Goal: Information Seeking & Learning: Learn about a topic

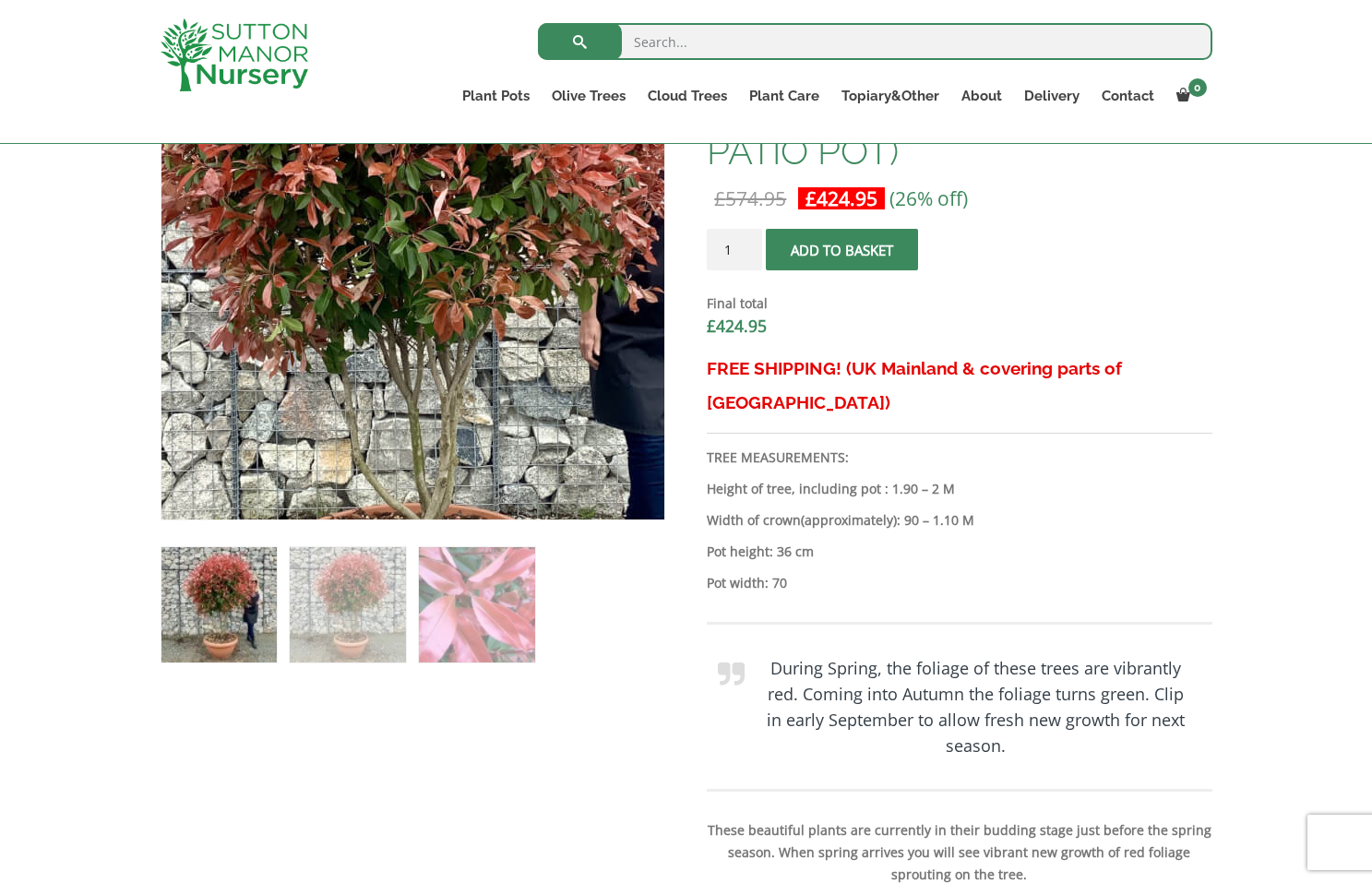
scroll to position [685, 0]
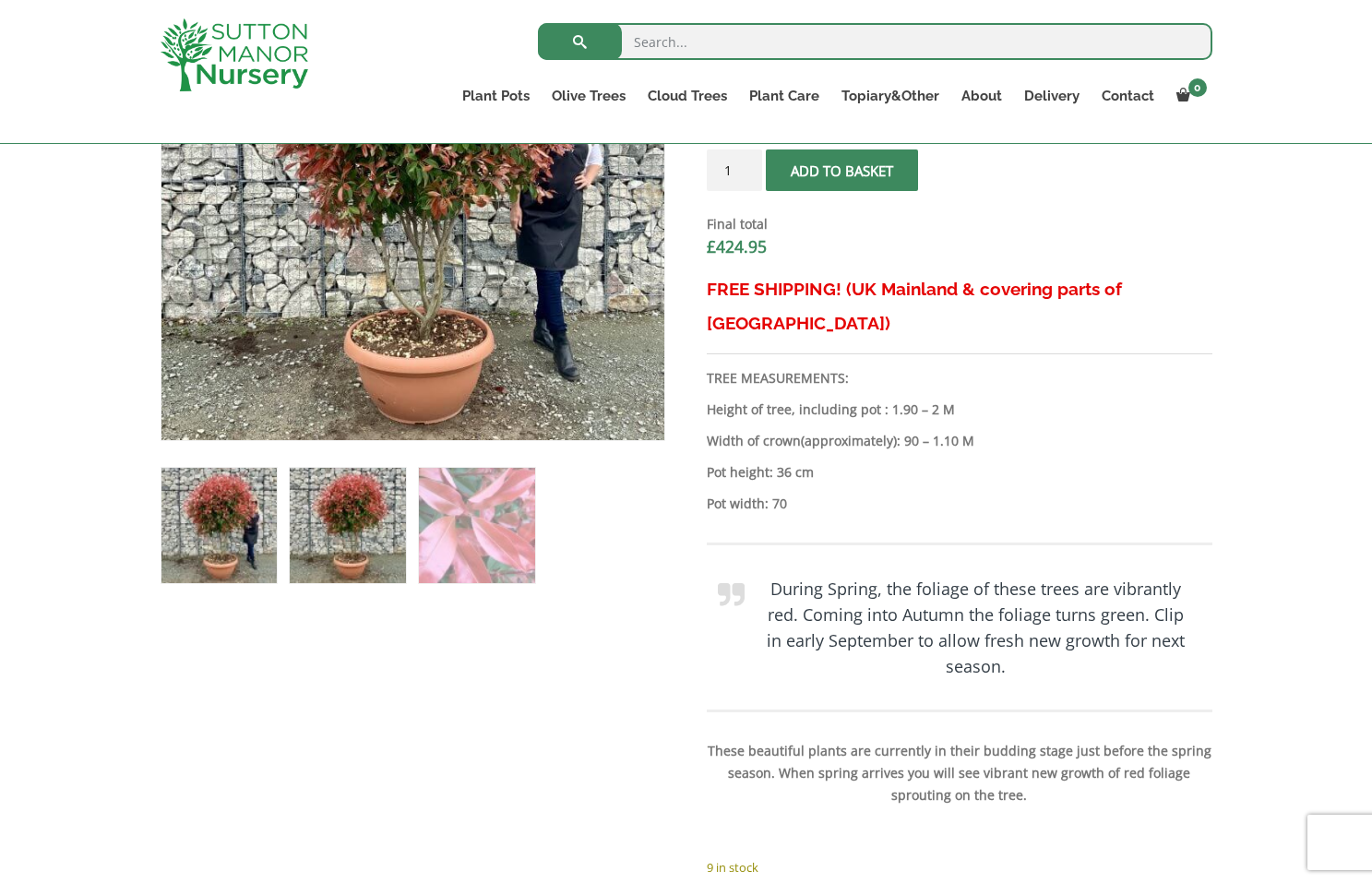
click at [327, 540] on img at bounding box center [347, 525] width 116 height 115
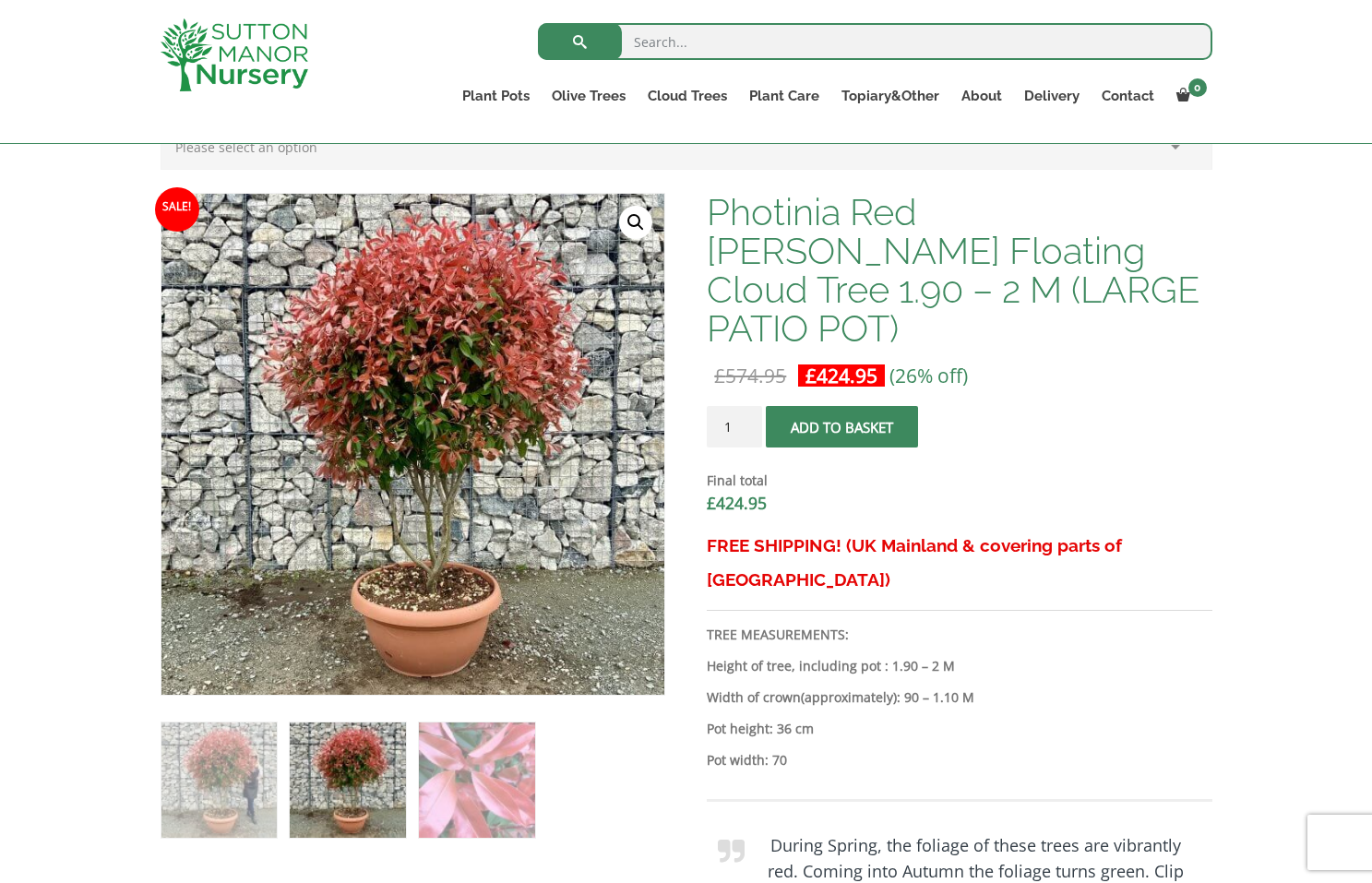
scroll to position [429, 0]
click at [261, 69] on img at bounding box center [235, 54] width 148 height 73
click at [332, 800] on img at bounding box center [347, 782] width 116 height 115
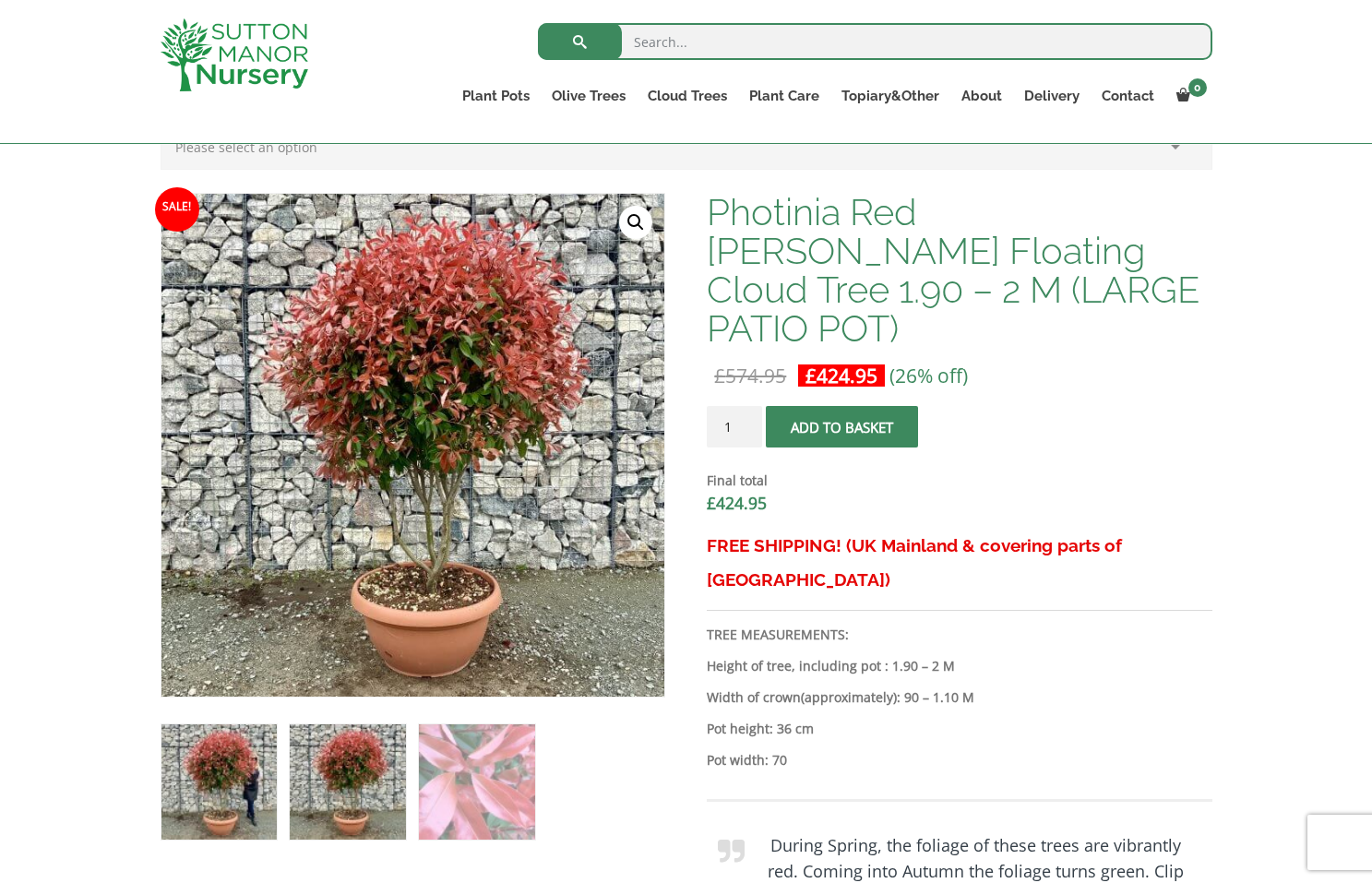
click at [206, 759] on img at bounding box center [220, 782] width 116 height 115
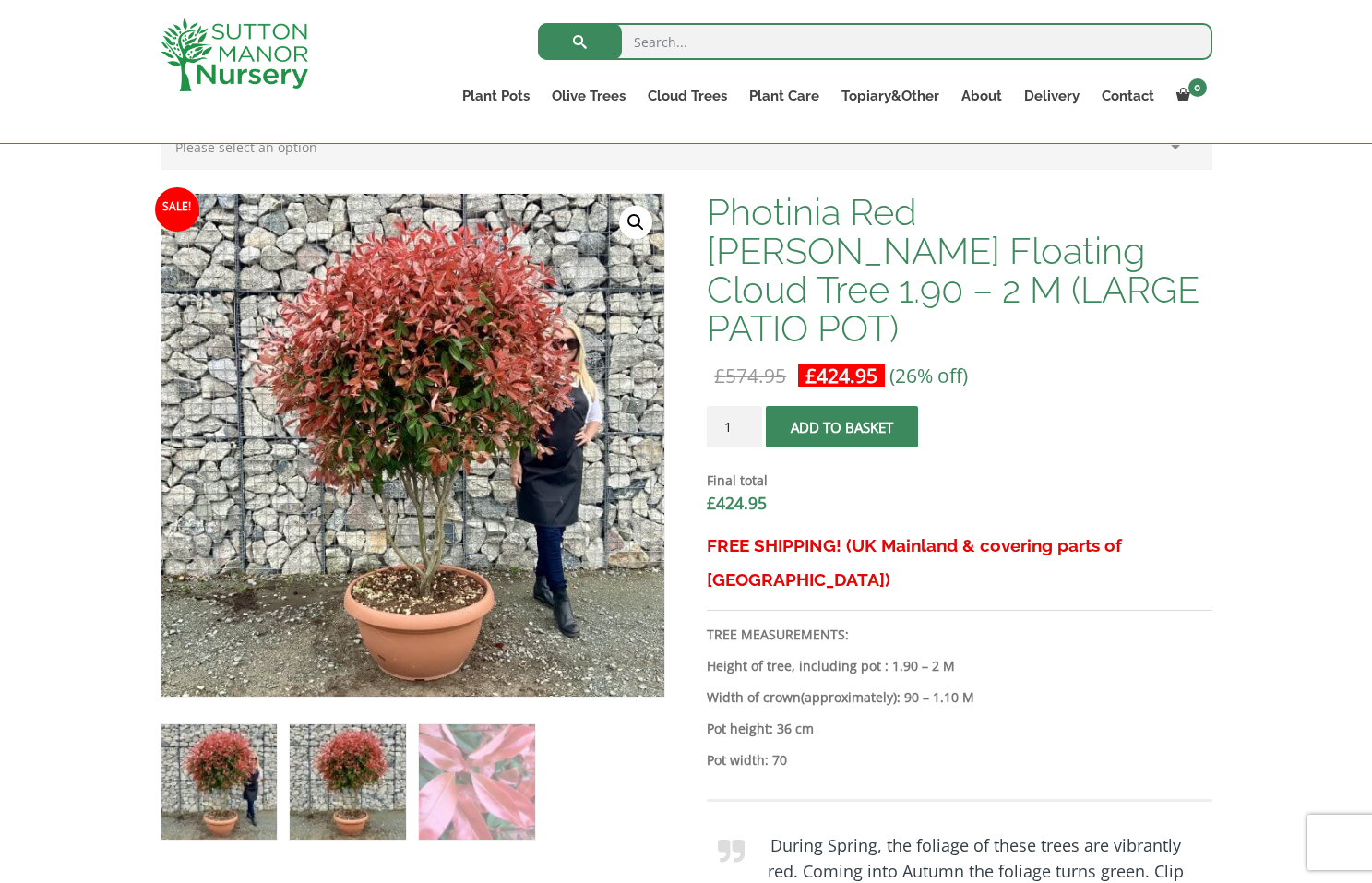
click at [365, 802] on img at bounding box center [347, 782] width 116 height 115
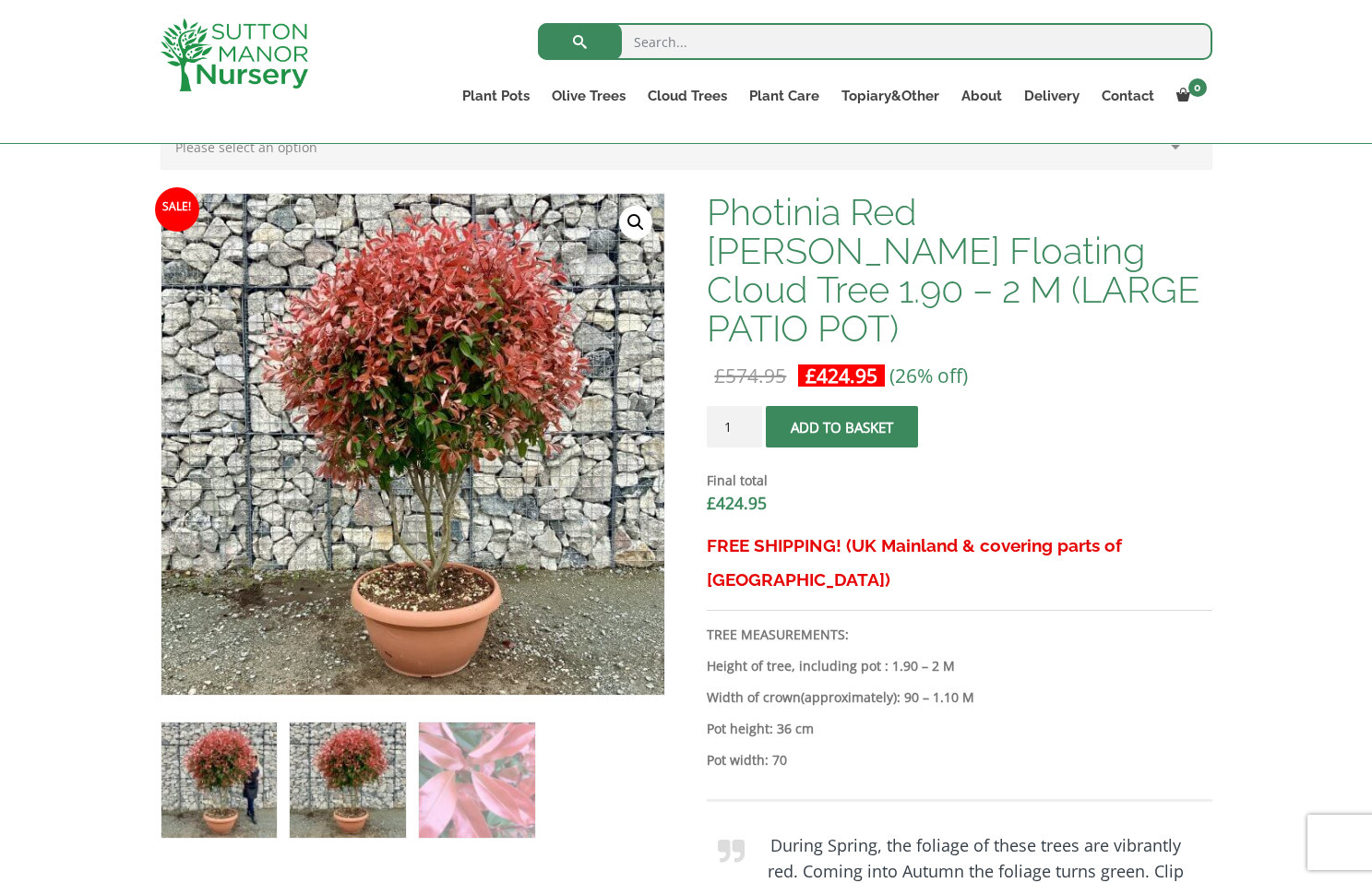
click at [244, 781] on img at bounding box center [220, 780] width 116 height 115
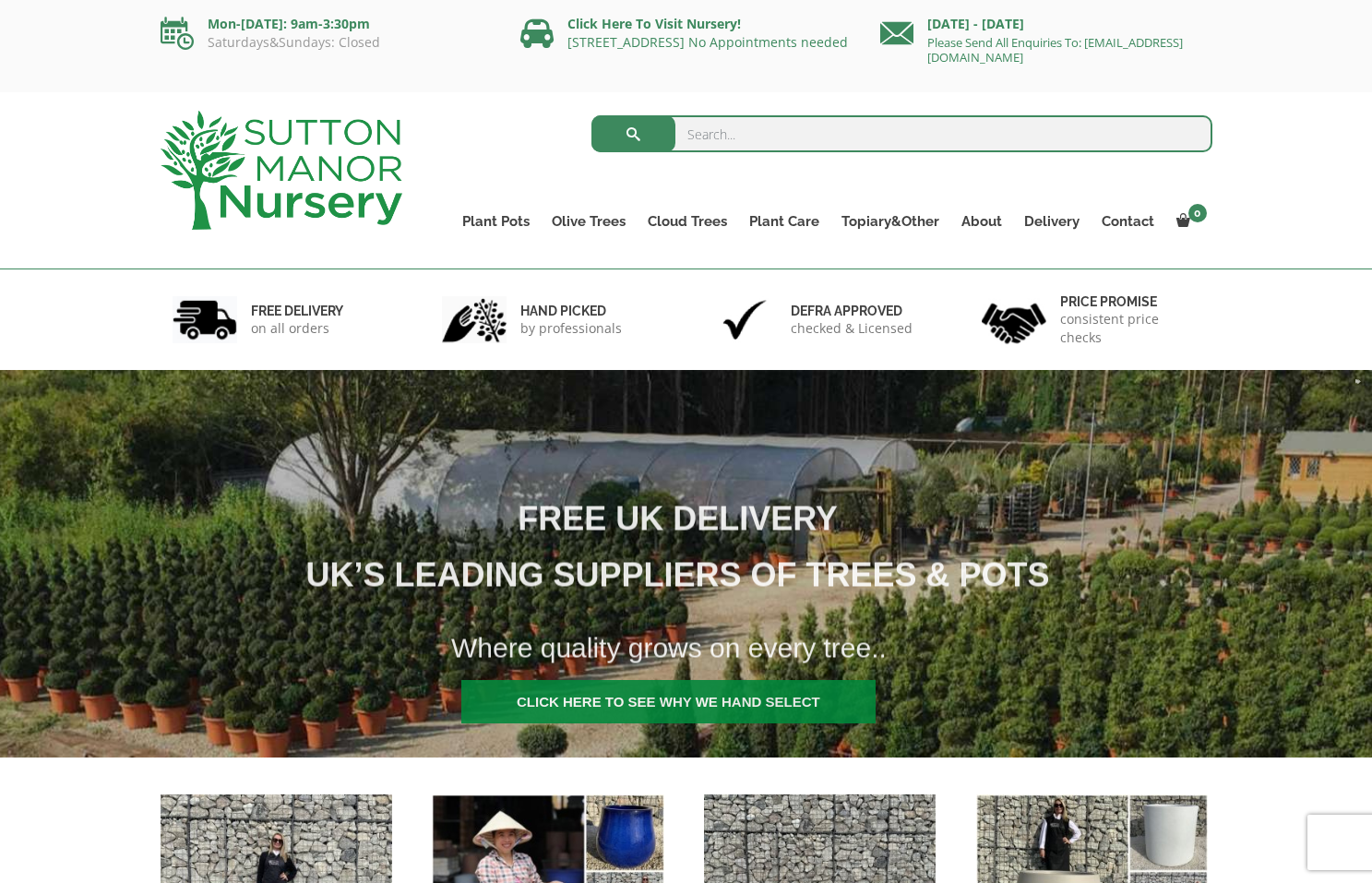
click at [776, 141] on input "search" at bounding box center [902, 133] width 621 height 37
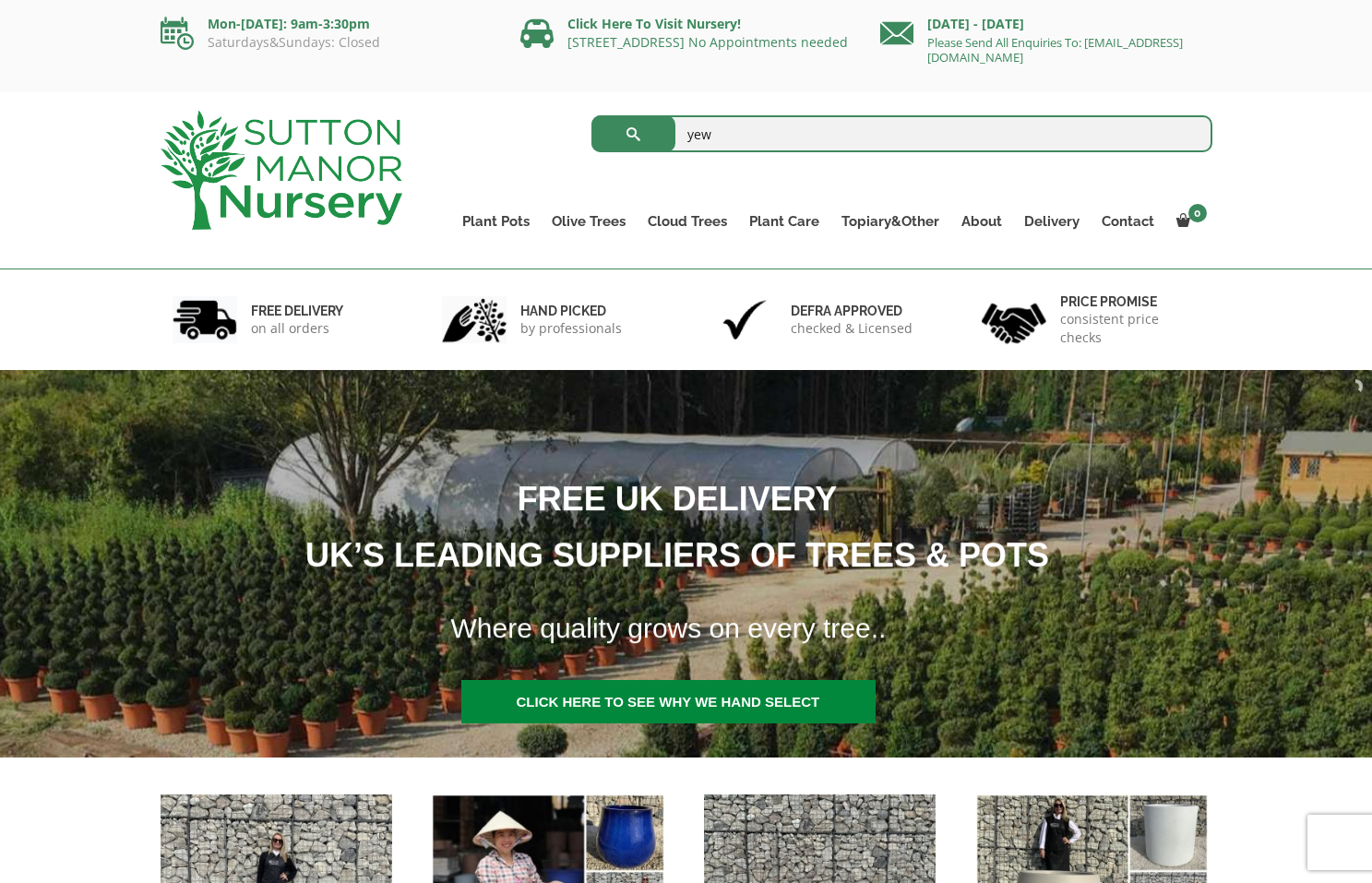
type input "yew"
click at [633, 133] on button "submit" at bounding box center [633, 133] width 84 height 37
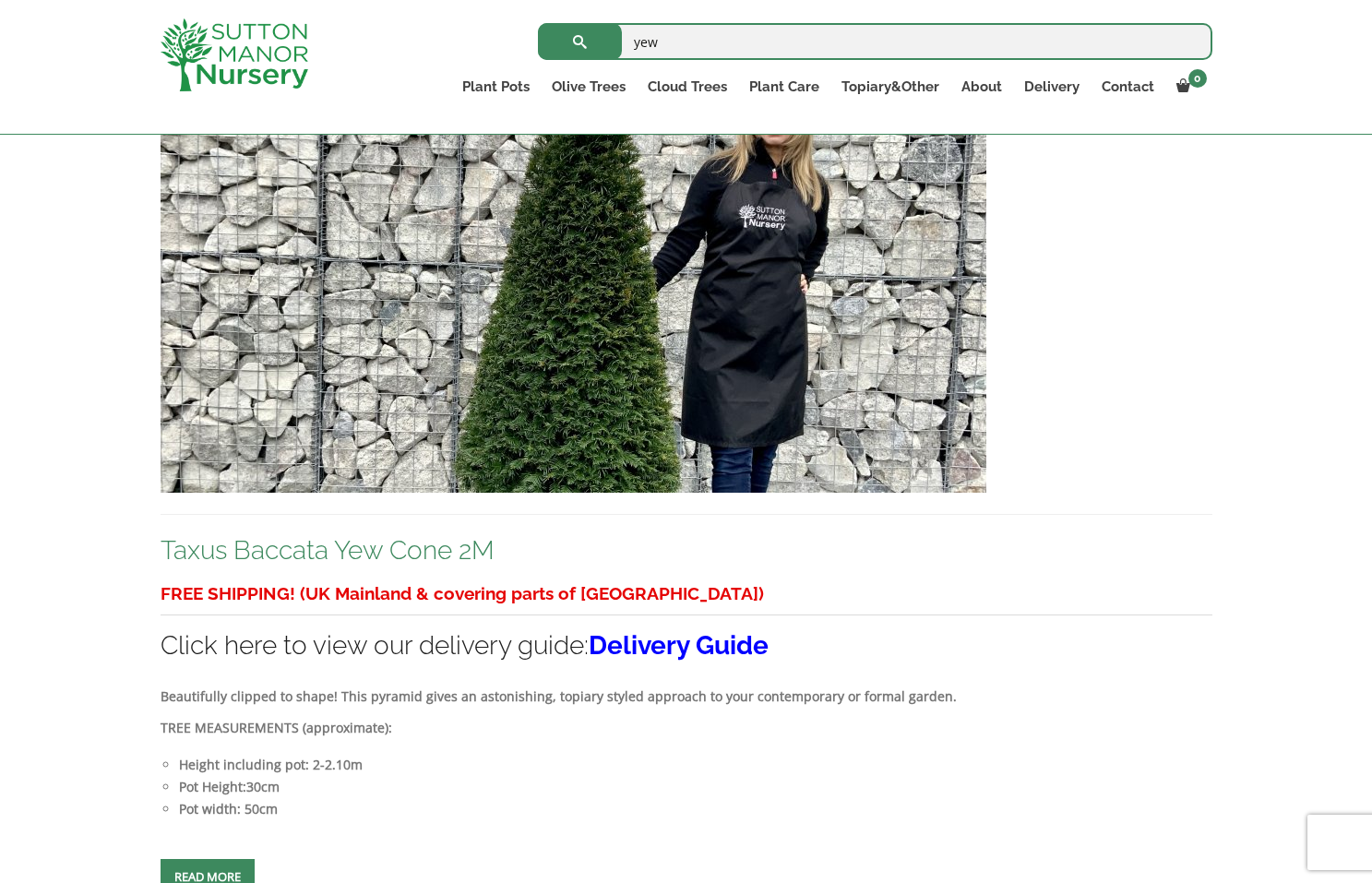
scroll to position [559, 0]
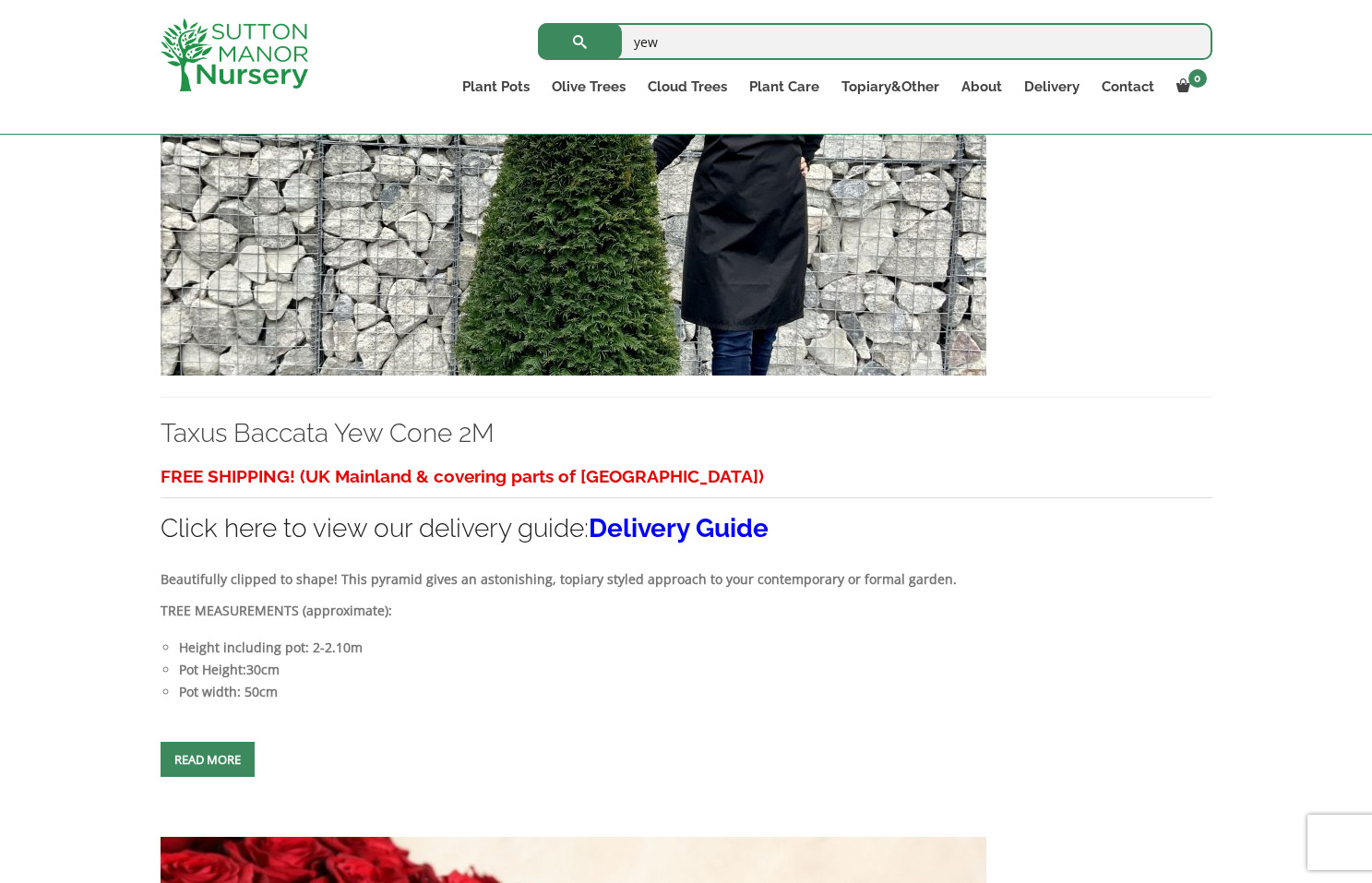
click at [574, 217] on img at bounding box center [574, 177] width 826 height 397
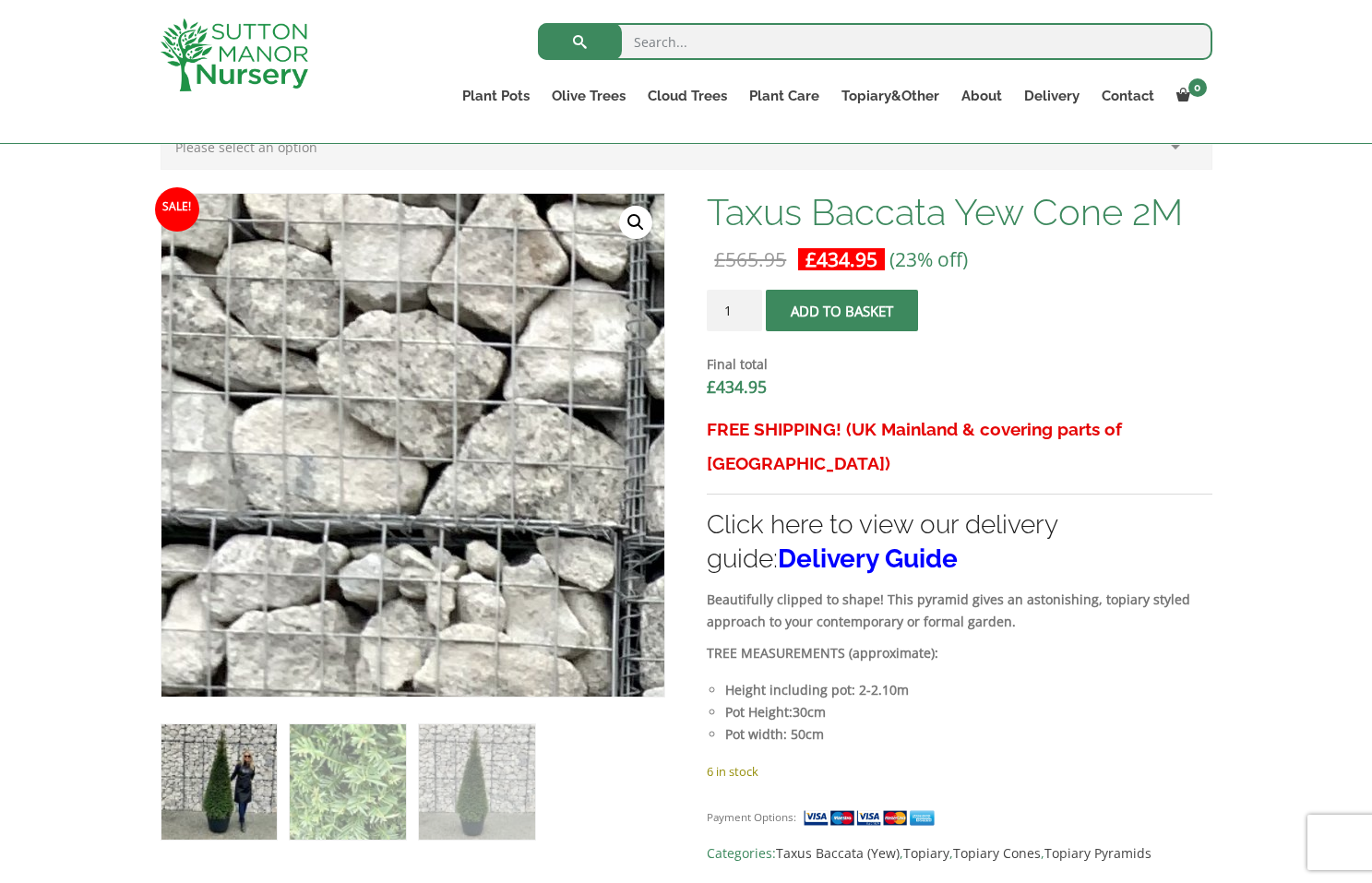
scroll to position [427, 0]
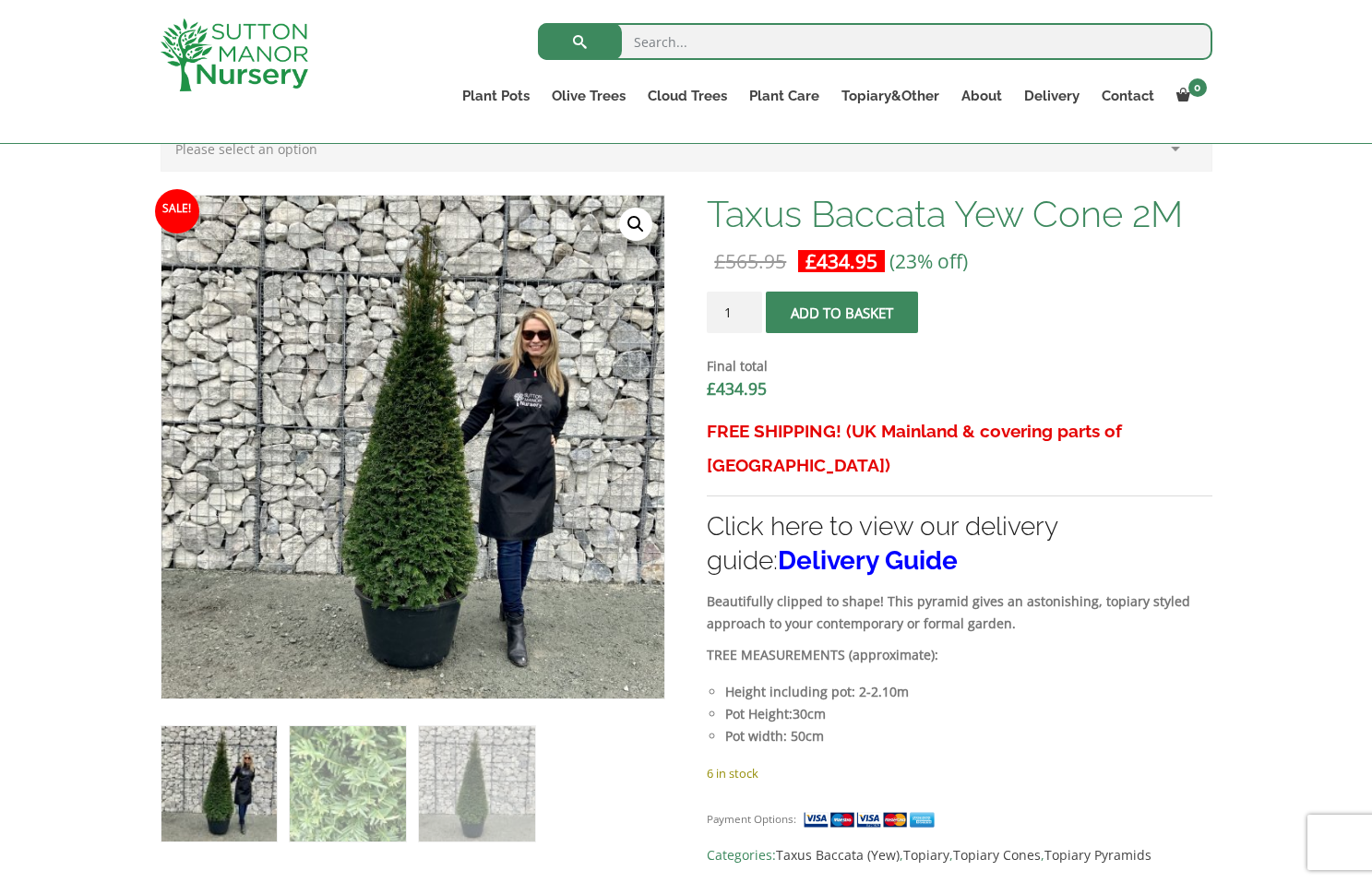
click at [228, 809] on img at bounding box center [220, 784] width 116 height 115
click at [494, 808] on img at bounding box center [476, 784] width 116 height 115
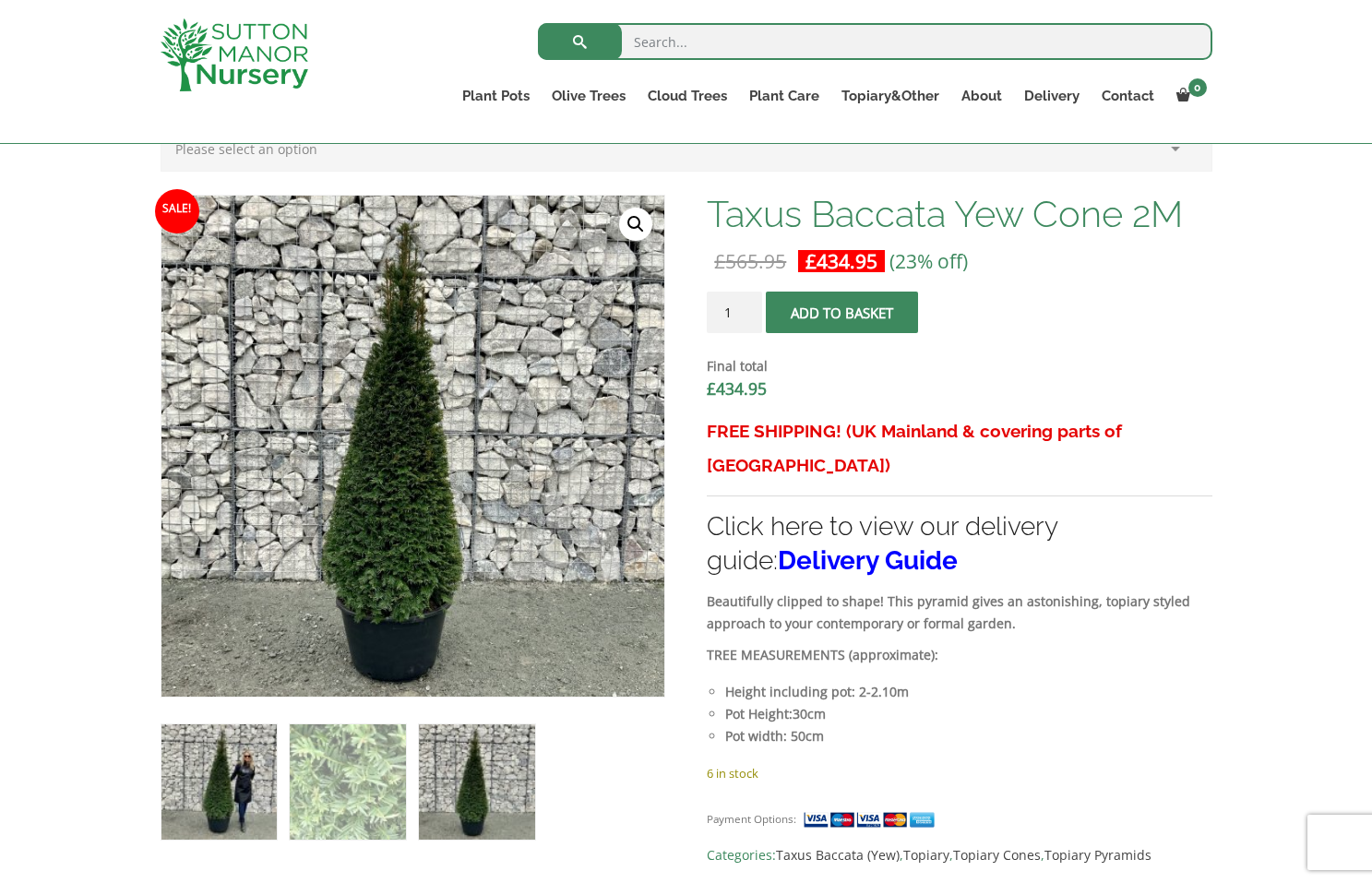
click at [234, 768] on img at bounding box center [220, 782] width 116 height 115
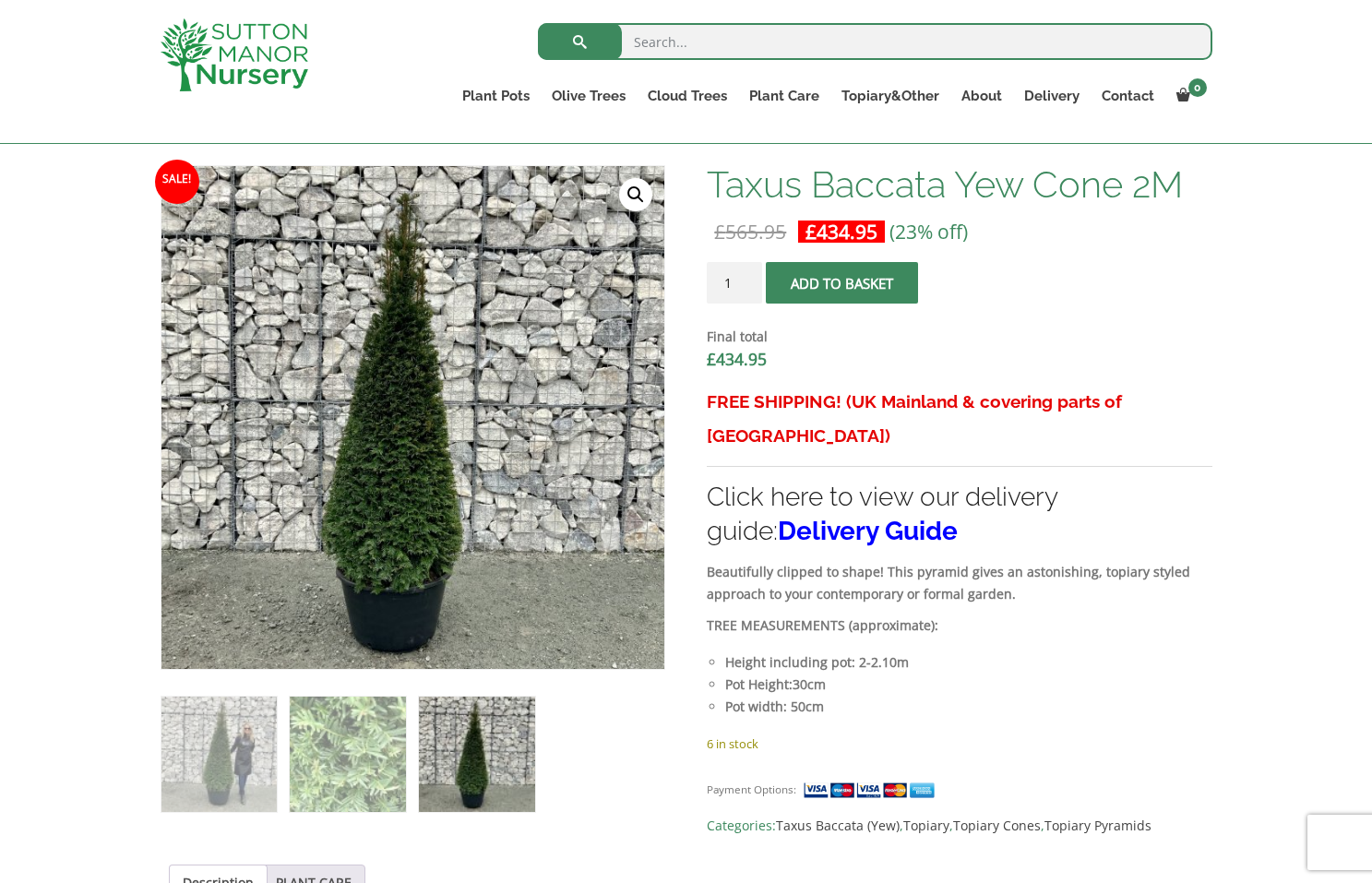
scroll to position [454, 0]
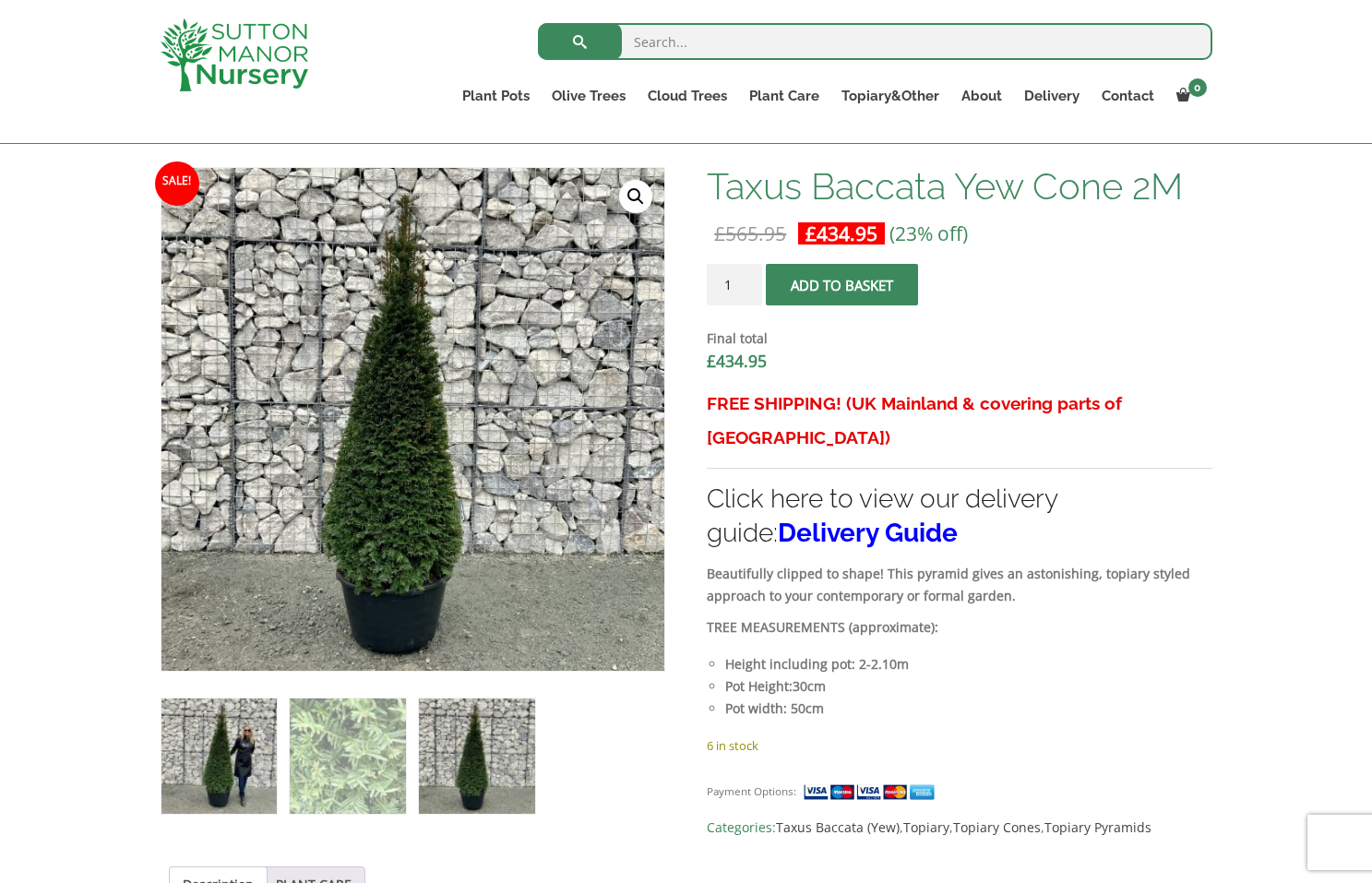
click at [239, 726] on img at bounding box center [220, 756] width 116 height 115
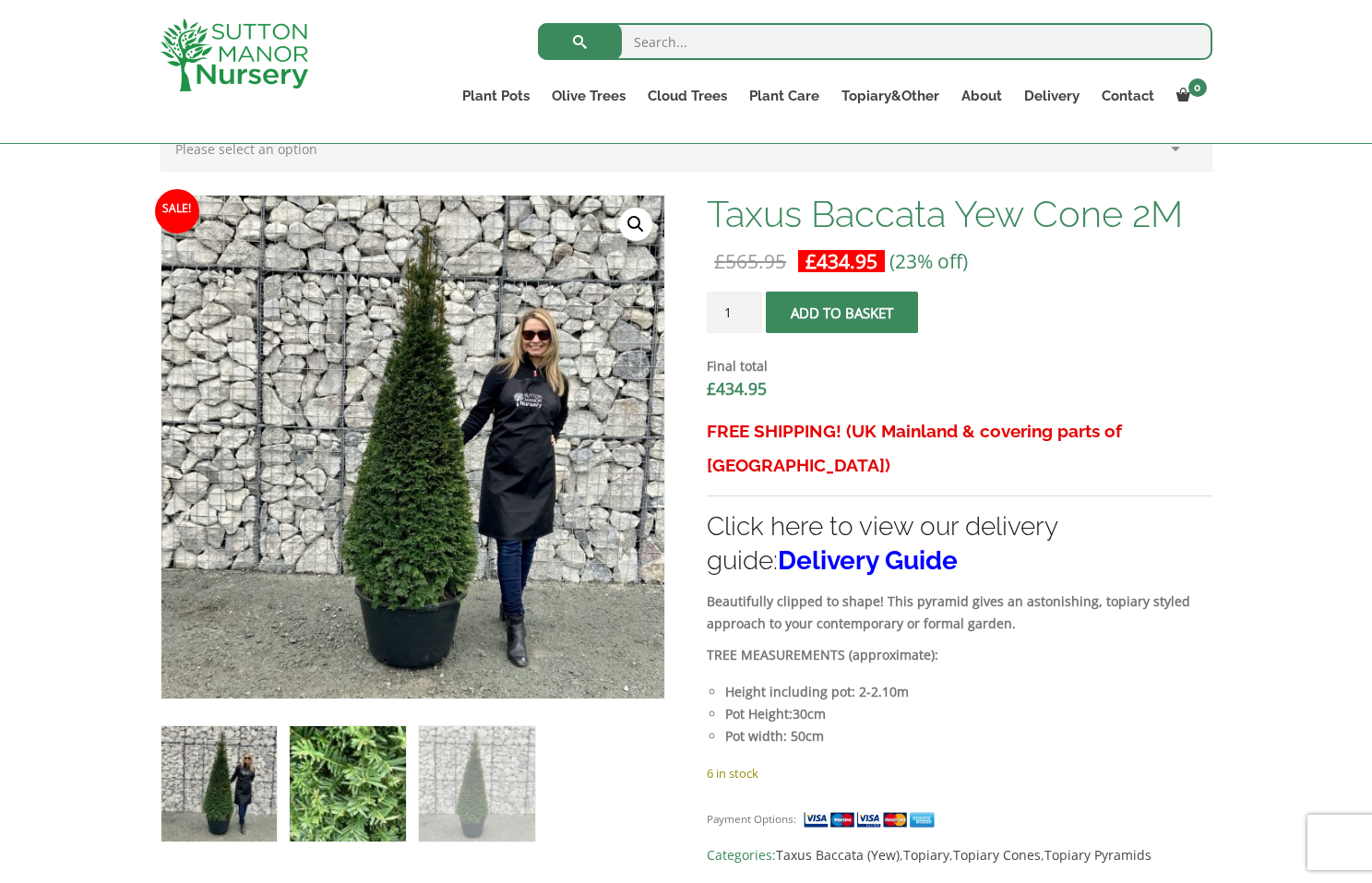
click at [352, 784] on img at bounding box center [347, 784] width 116 height 115
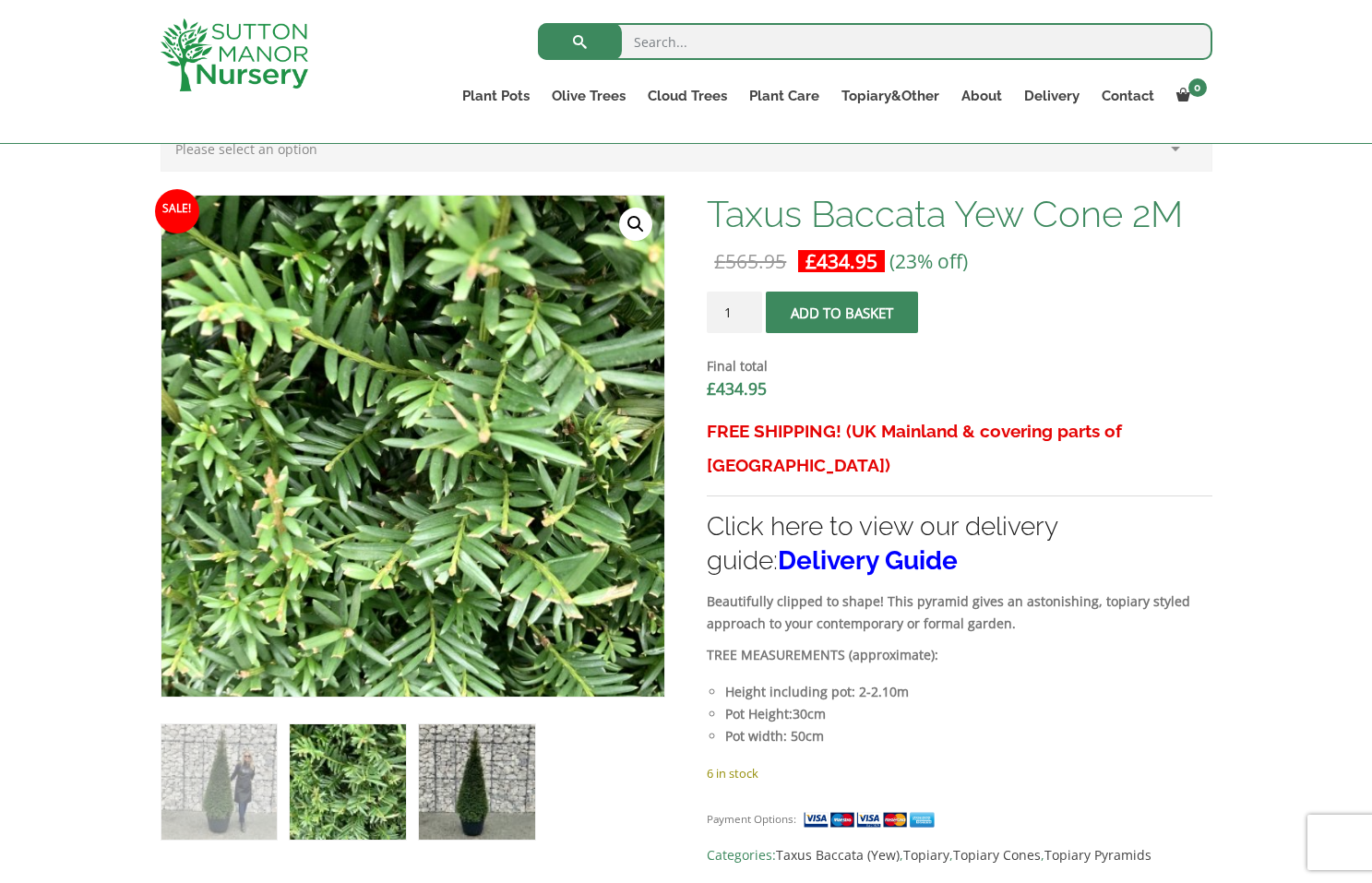
click at [482, 787] on img at bounding box center [476, 782] width 116 height 115
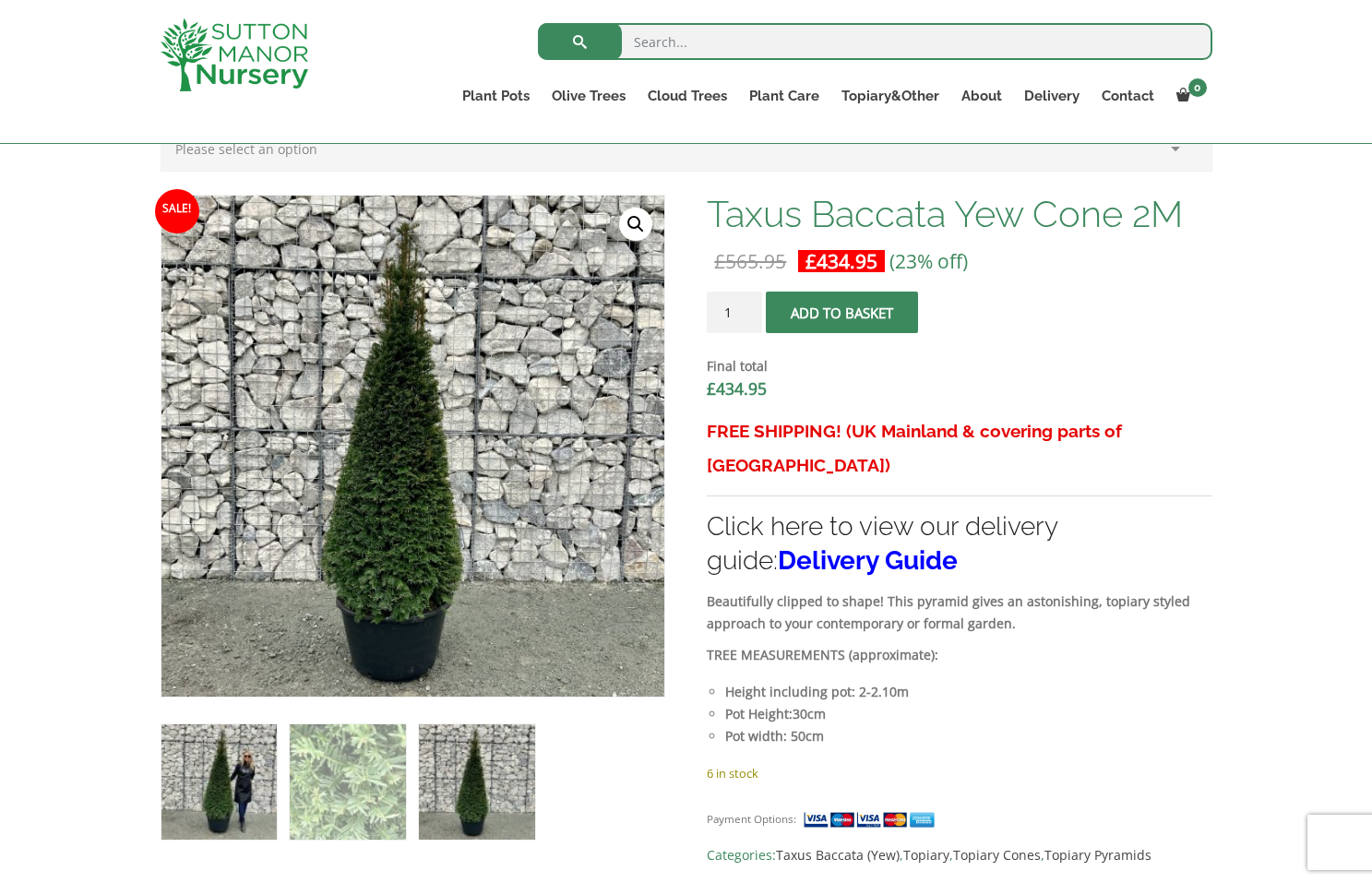
click at [236, 787] on img at bounding box center [220, 782] width 116 height 115
